Goal: Information Seeking & Learning: Understand process/instructions

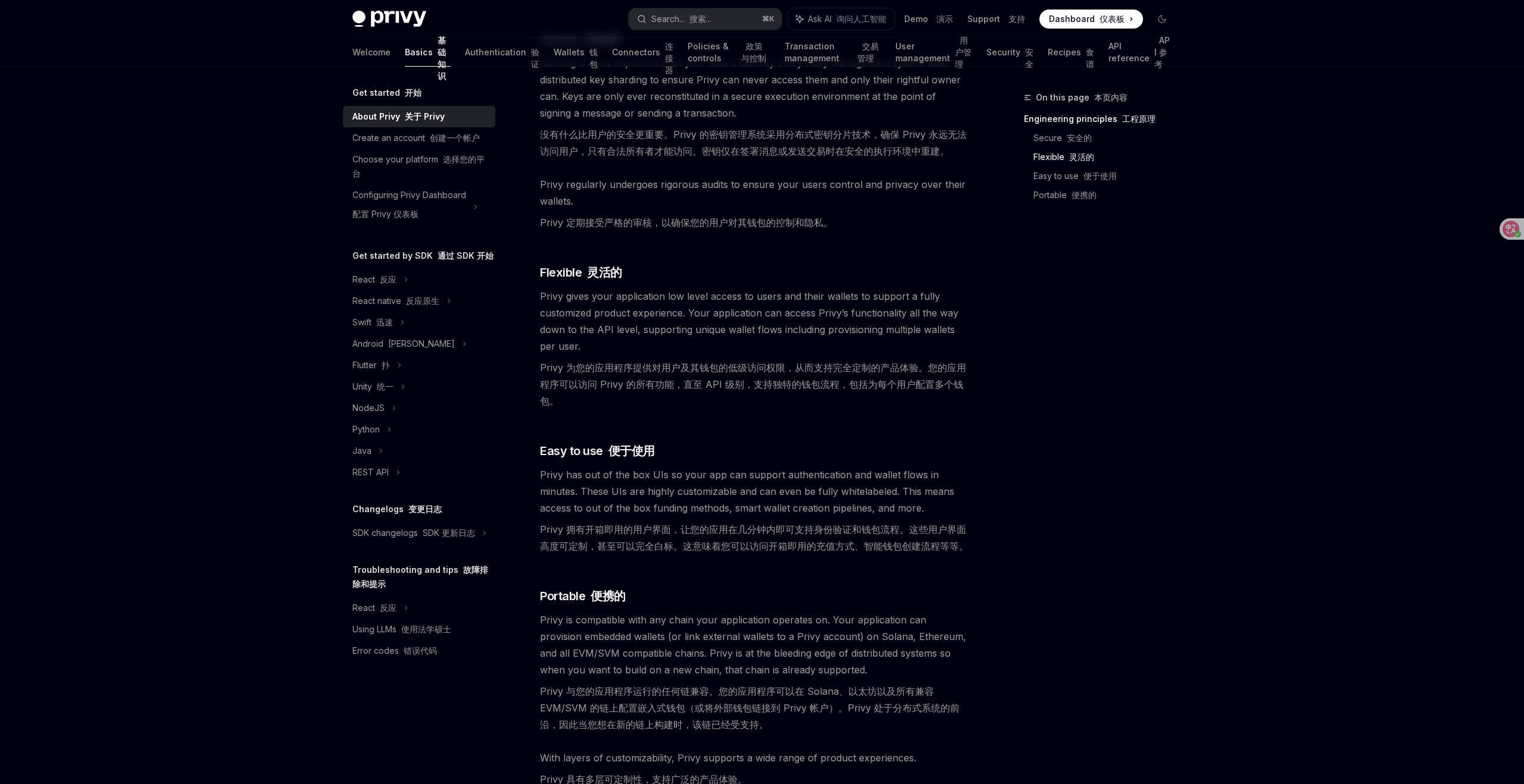
scroll to position [721, 0]
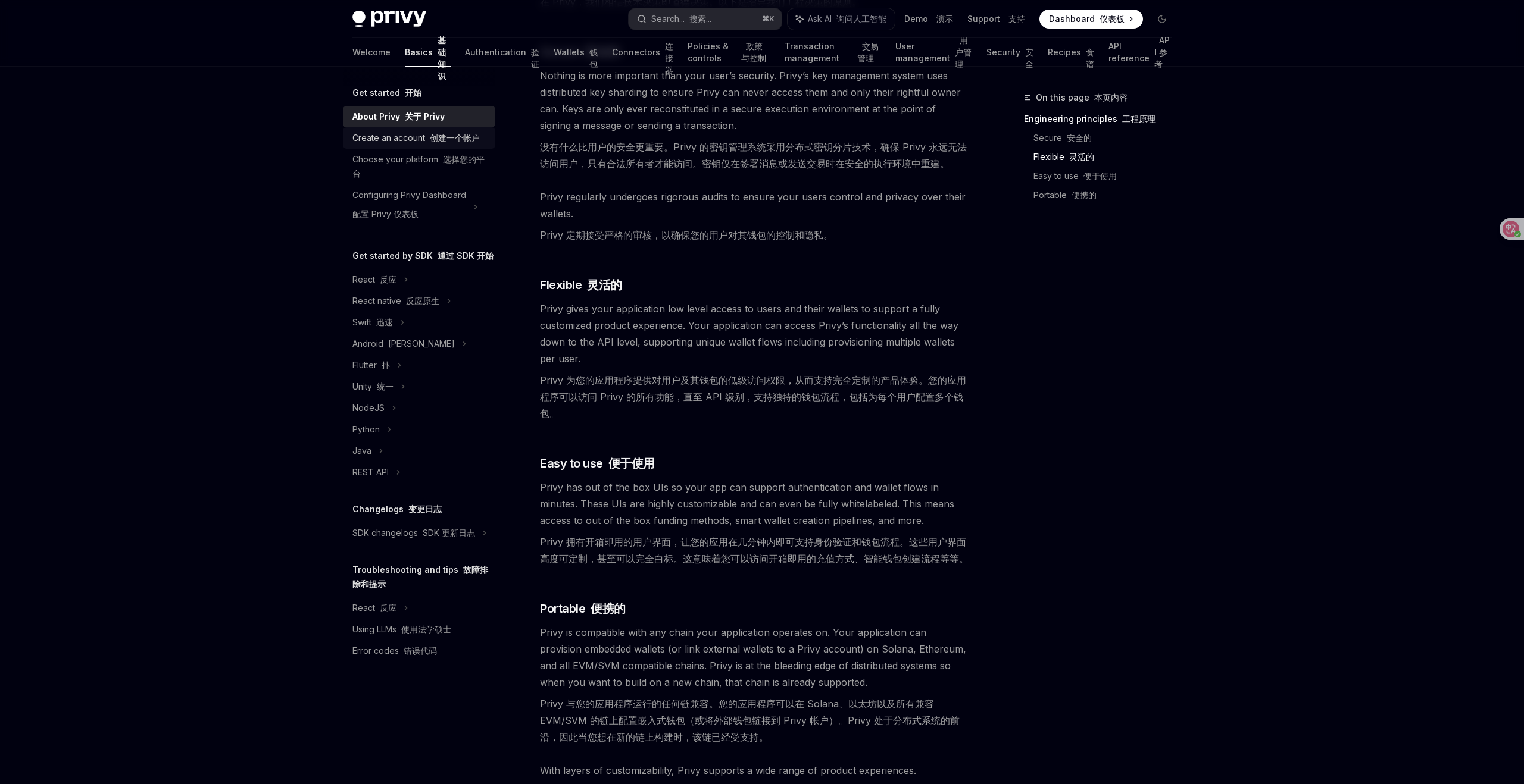
click at [413, 139] on div "Create an account 创建一个帐户" at bounding box center [416, 138] width 128 height 14
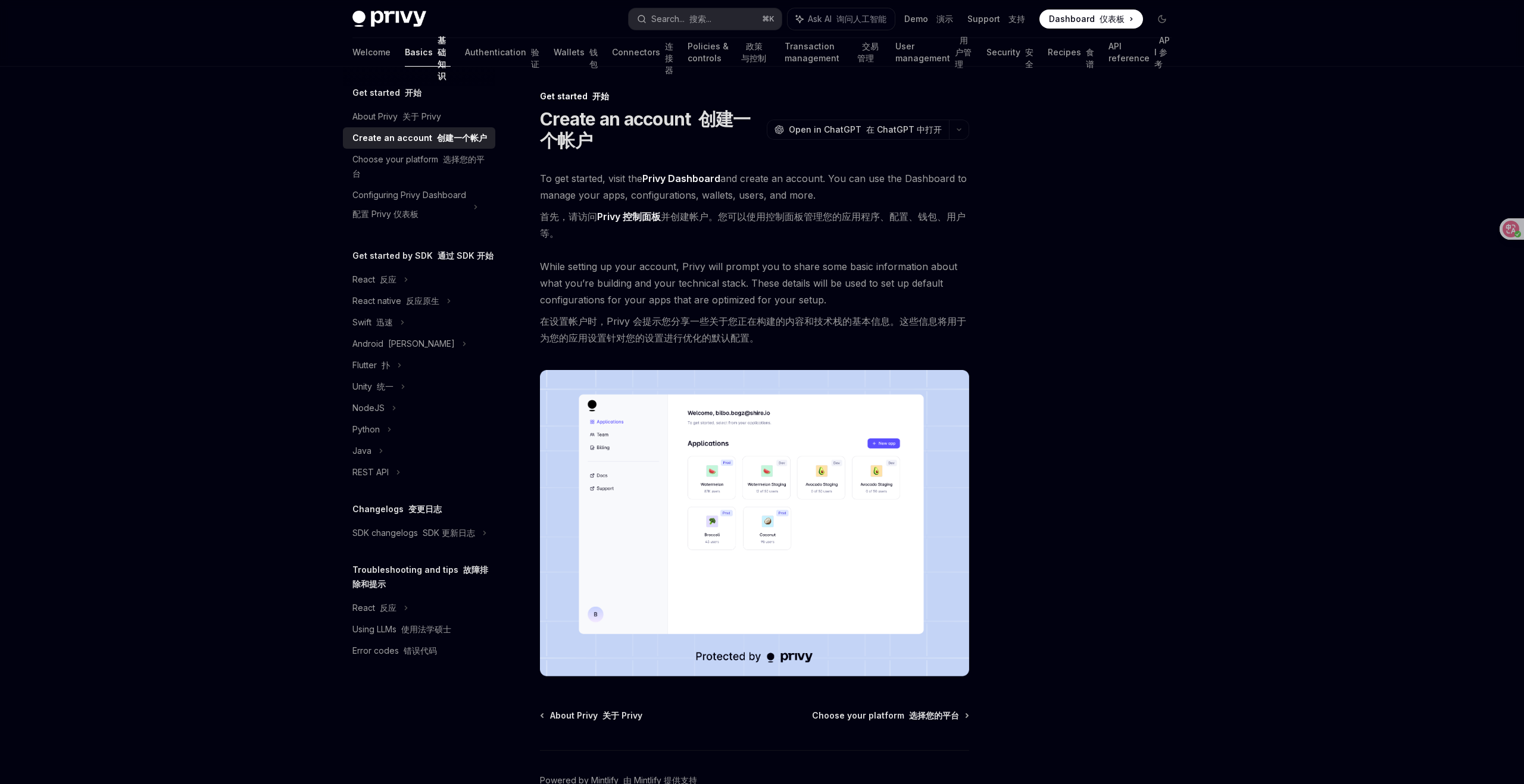
scroll to position [3, 0]
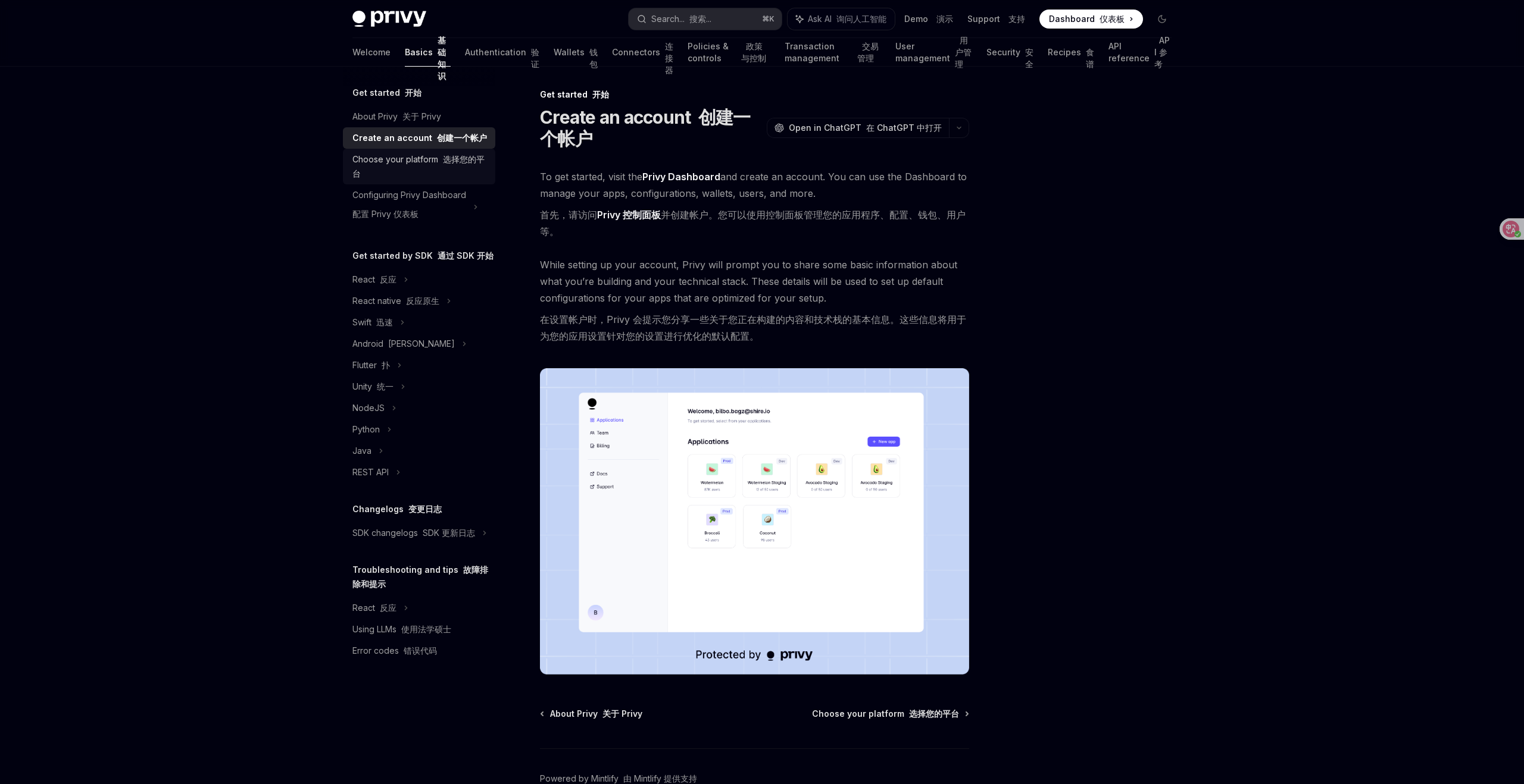
click at [463, 161] on font "选择您的平台" at bounding box center [418, 166] width 132 height 25
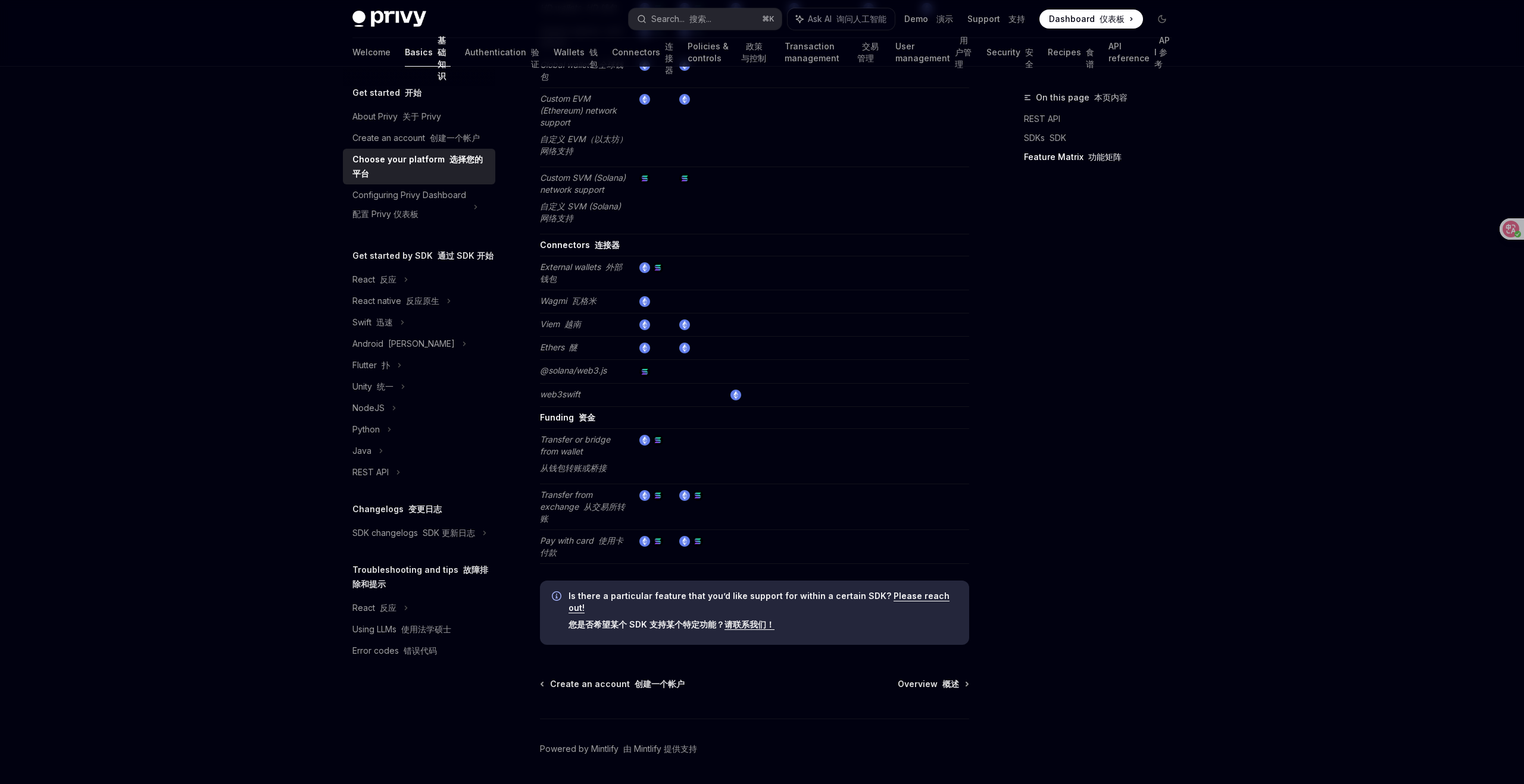
scroll to position [2914, 0]
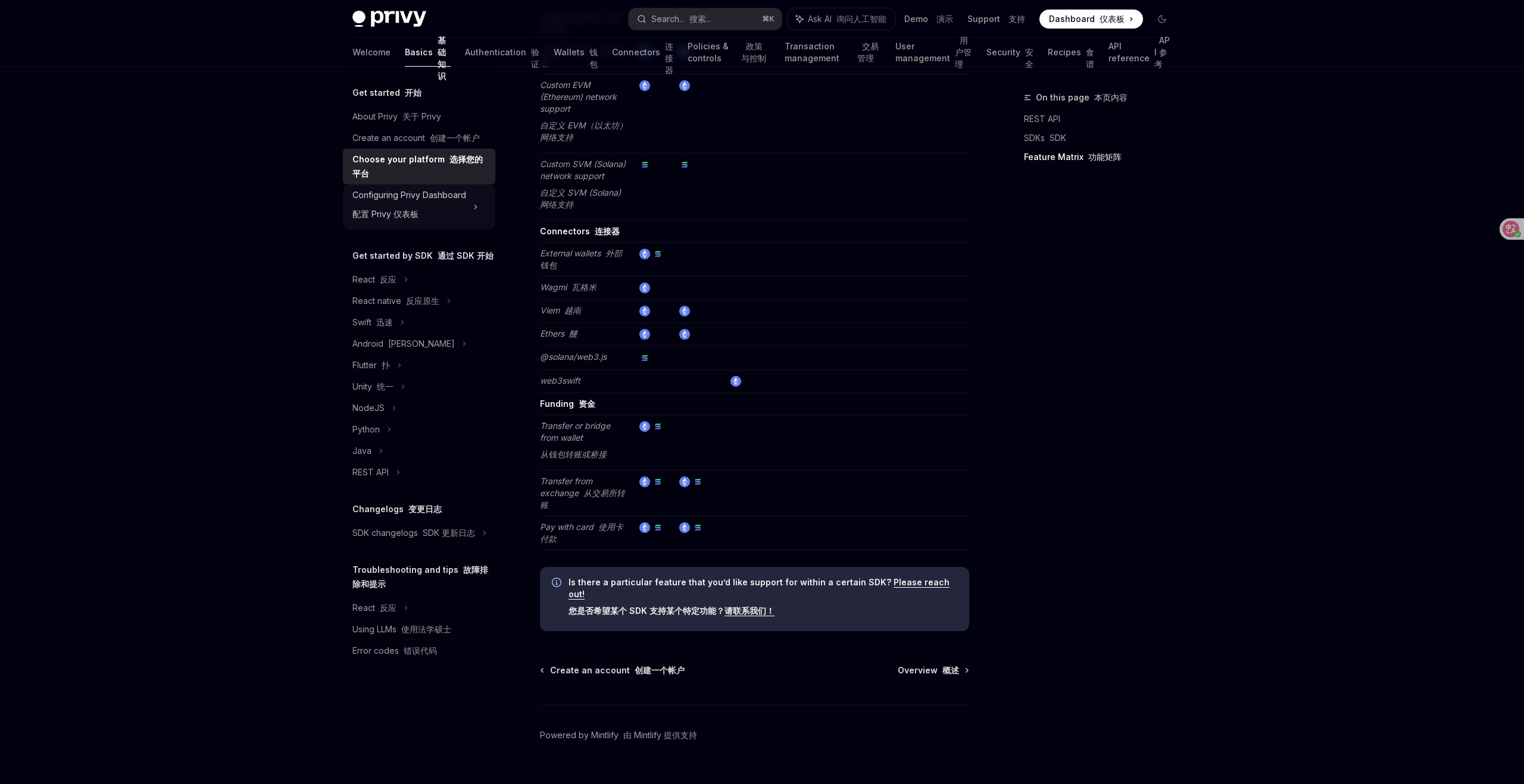
click at [425, 192] on div "Configuring Privy Dashboard 配置 Privy 仪表板" at bounding box center [409, 207] width 114 height 38
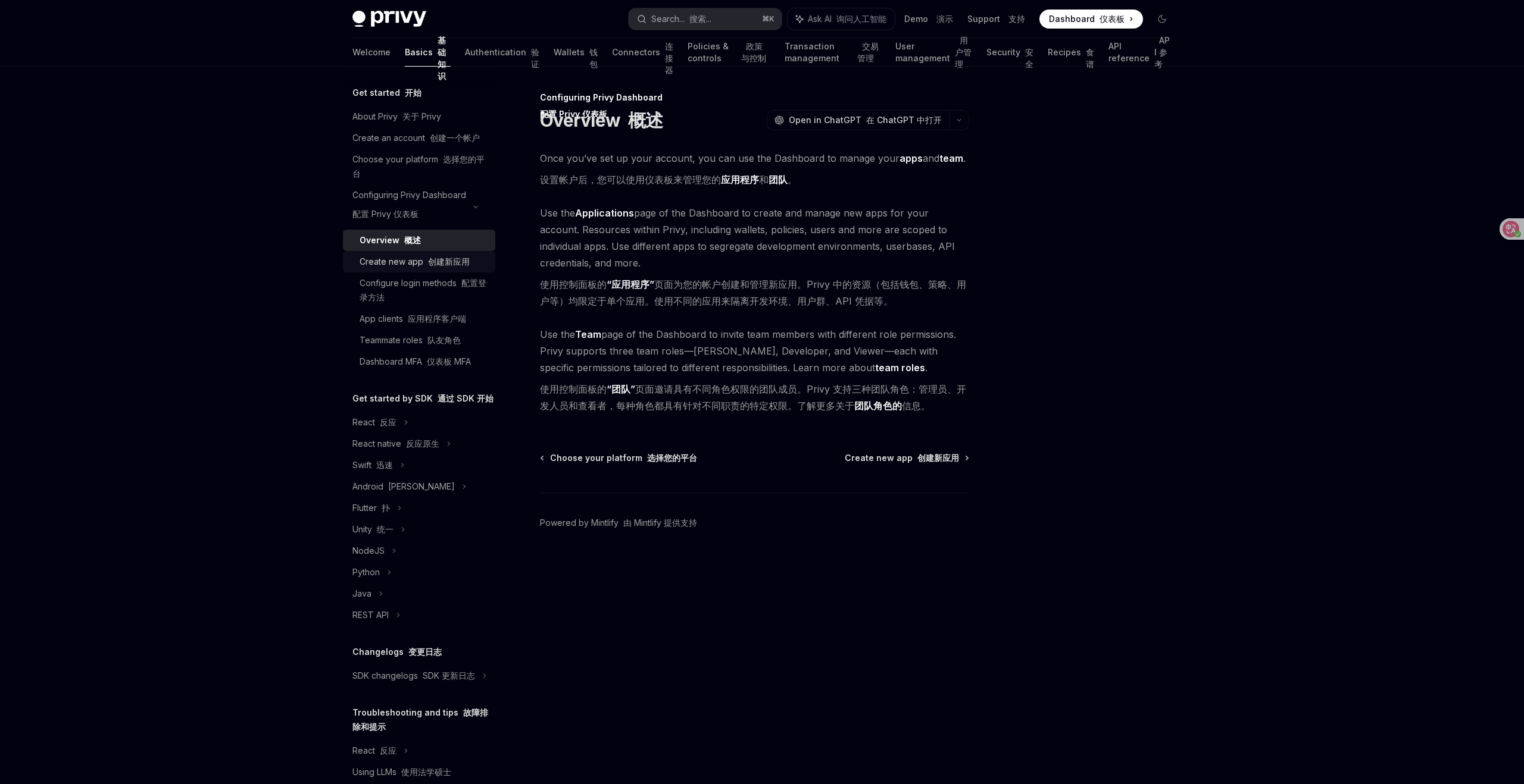
click at [434, 258] on font "创建新应用" at bounding box center [449, 261] width 41 height 10
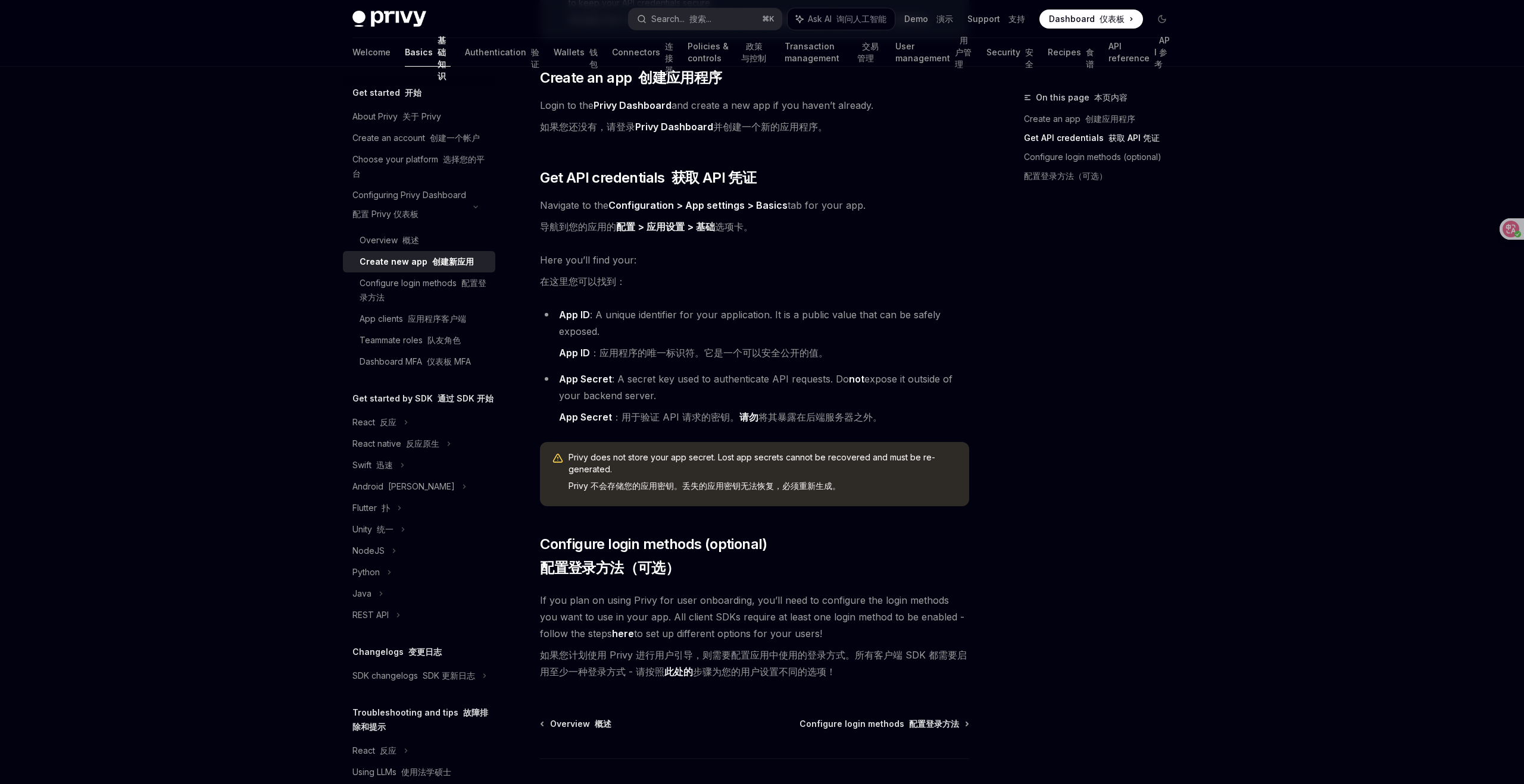
scroll to position [284, 0]
type textarea "*"
